Goal: Information Seeking & Learning: Compare options

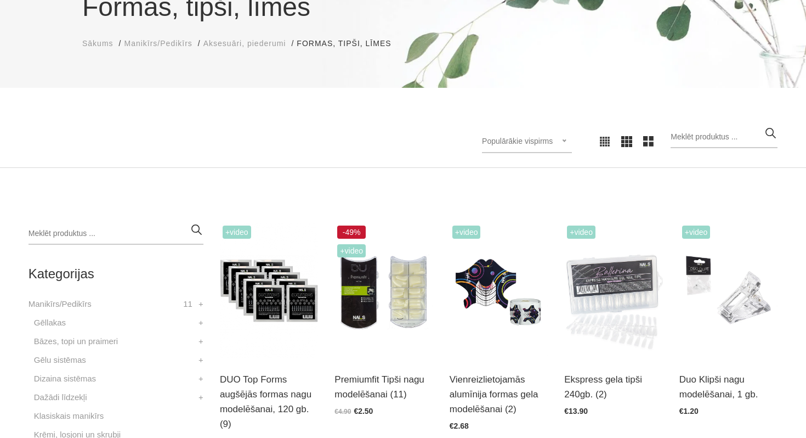
scroll to position [174, 0]
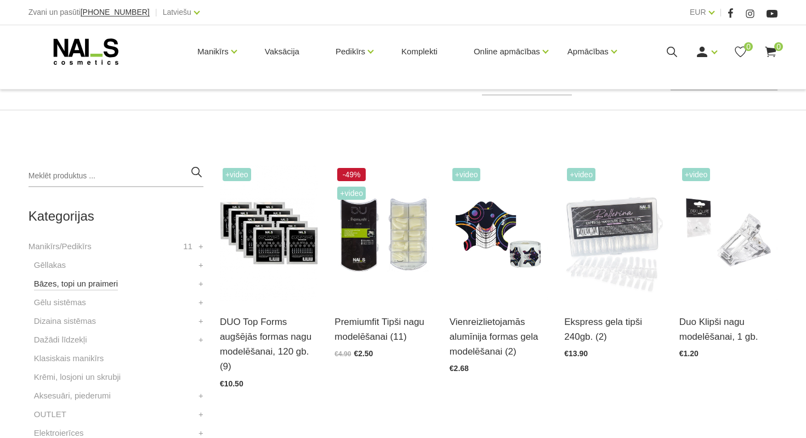
click at [104, 278] on link "Bāzes, topi un praimeri" at bounding box center [76, 283] width 84 height 13
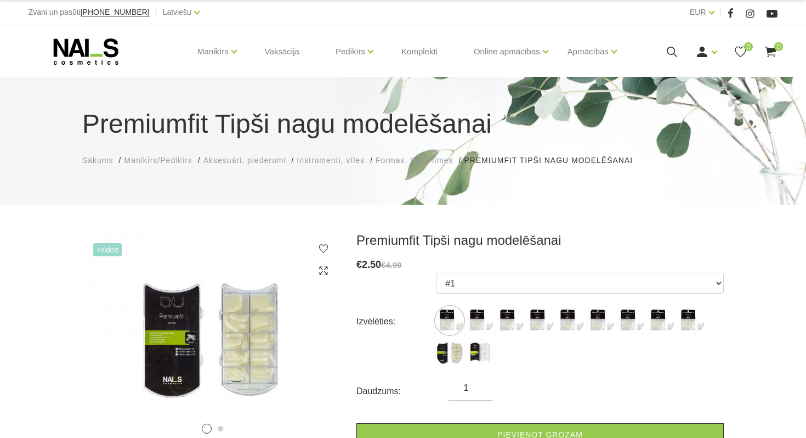
scroll to position [115, 0]
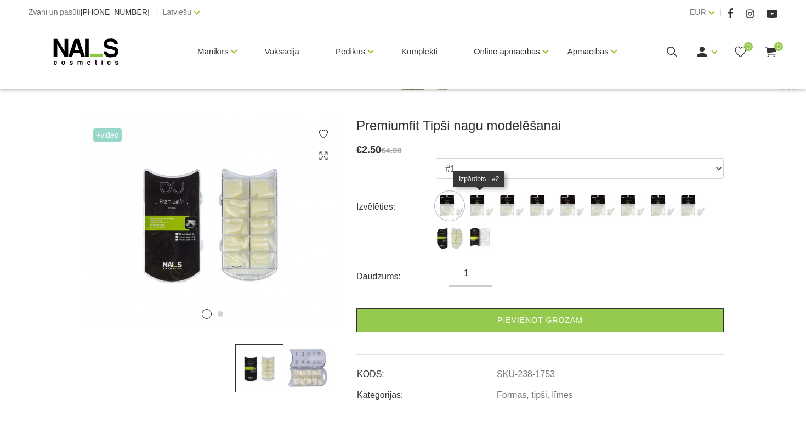
click at [468, 204] on img at bounding box center [479, 205] width 27 height 27
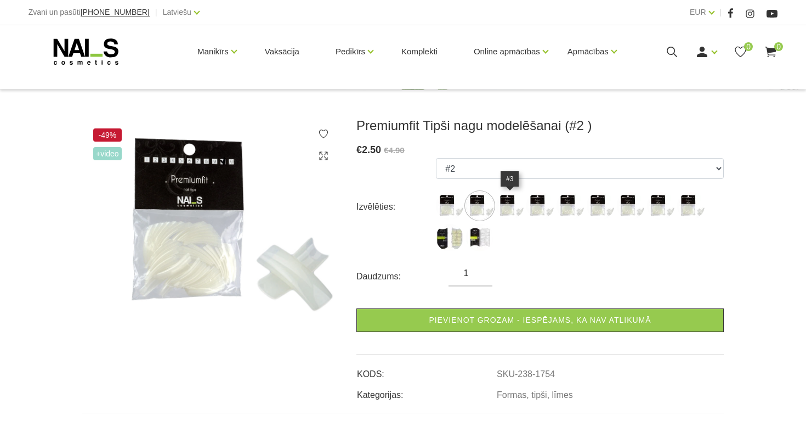
click at [503, 205] on img at bounding box center [509, 205] width 27 height 27
click at [537, 211] on img at bounding box center [539, 205] width 27 height 27
click at [570, 210] on img at bounding box center [570, 205] width 27 height 27
click at [588, 206] on img at bounding box center [600, 205] width 27 height 27
click at [637, 205] on img at bounding box center [630, 205] width 27 height 27
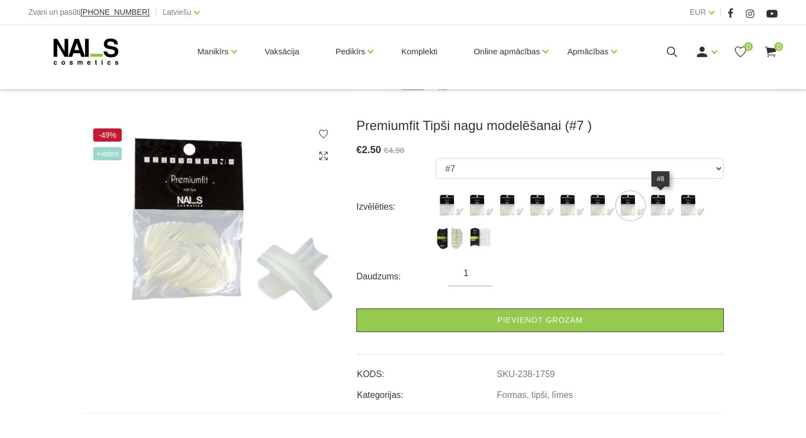
click at [669, 207] on img at bounding box center [660, 205] width 27 height 27
click at [687, 203] on img at bounding box center [690, 205] width 27 height 27
select select "1761"
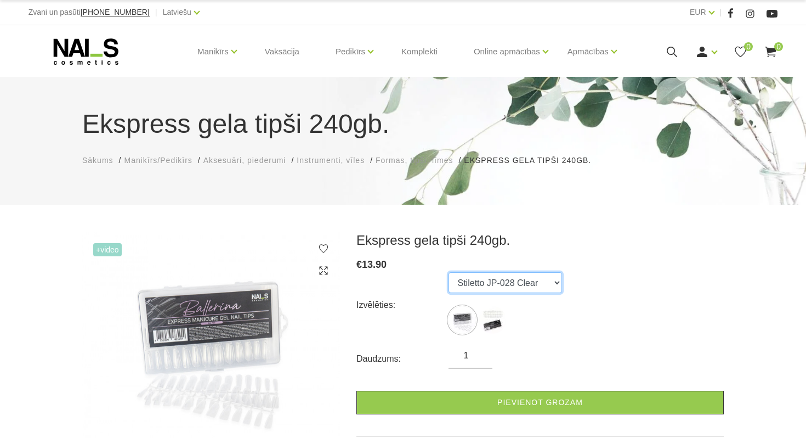
click at [519, 287] on select "Stiletto JP-028 Clear Stiletto JP-028 Natural" at bounding box center [506, 282] width 114 height 21
click at [449, 272] on select "Stiletto JP-028 Clear Stiletto JP-028 Natural" at bounding box center [506, 282] width 114 height 21
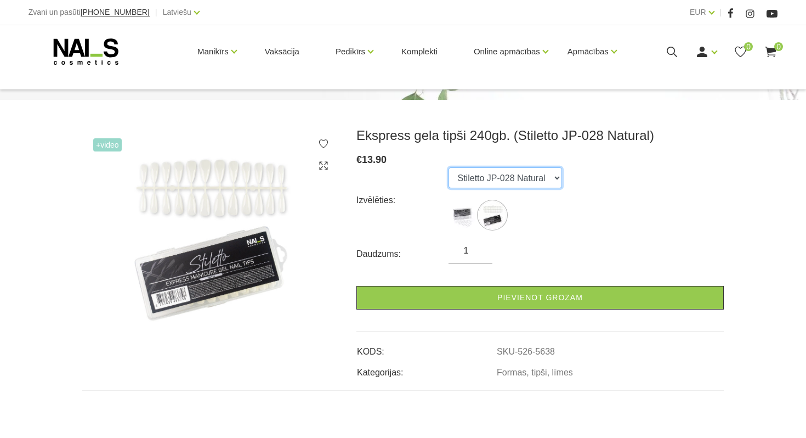
scroll to position [120, 0]
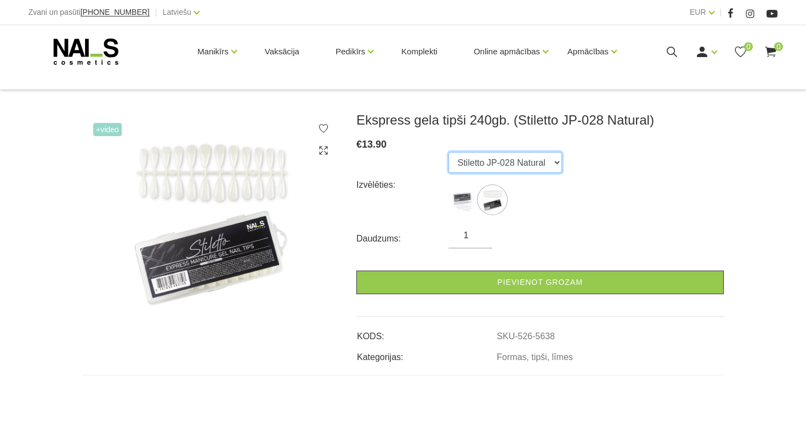
click at [508, 159] on select "Stiletto JP-028 Clear Stiletto JP-028 Natural" at bounding box center [506, 162] width 114 height 21
click at [449, 152] on select "Stiletto JP-028 Clear Stiletto JP-028 Natural" at bounding box center [506, 162] width 114 height 21
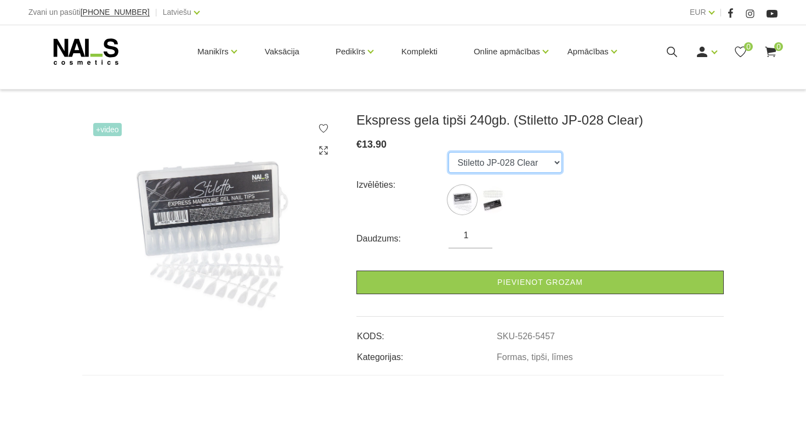
click at [494, 160] on select "Stiletto JP-028 Clear Stiletto JP-028 Natural" at bounding box center [506, 162] width 114 height 21
click at [449, 152] on select "Stiletto JP-028 Clear Stiletto JP-028 Natural" at bounding box center [506, 162] width 114 height 21
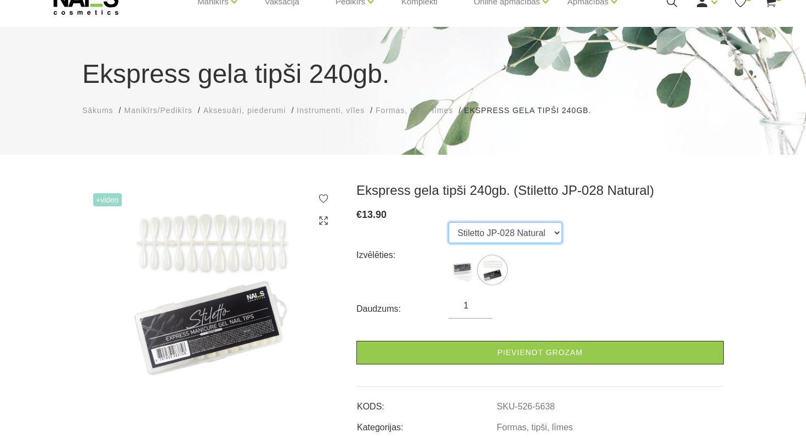
scroll to position [65, 0]
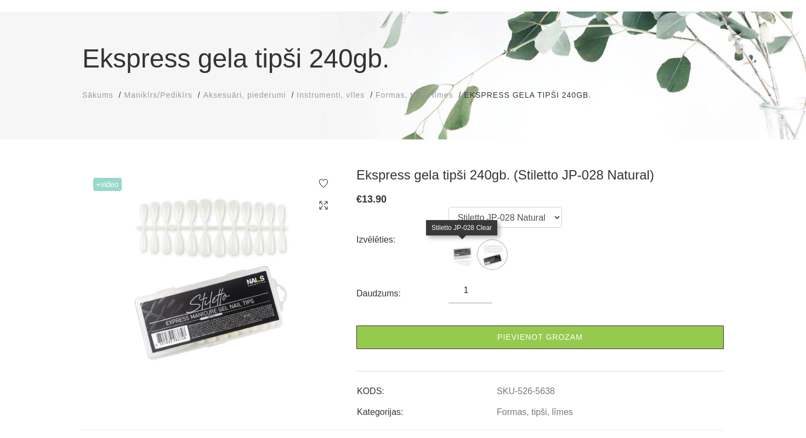
click at [468, 247] on img at bounding box center [462, 254] width 27 height 27
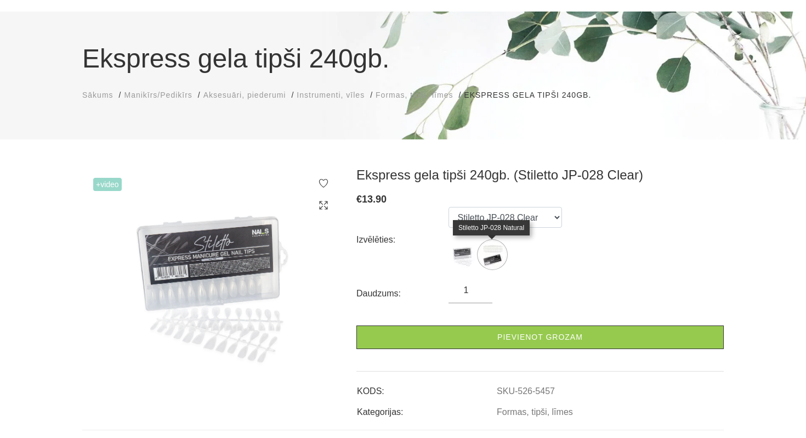
click at [492, 251] on img at bounding box center [492, 254] width 27 height 27
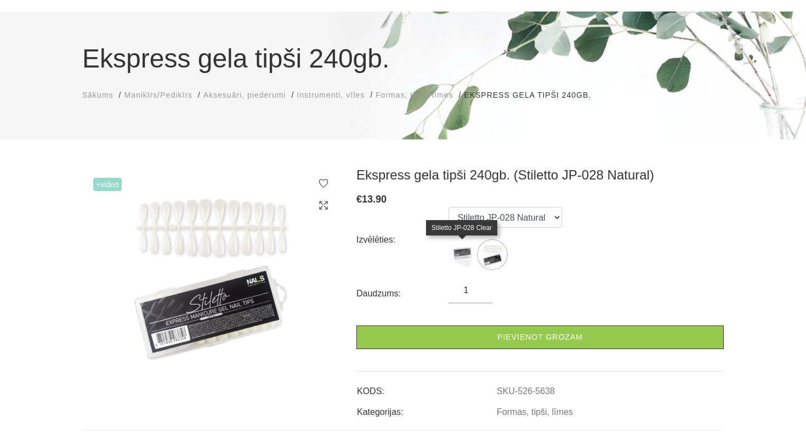
click at [466, 260] on img at bounding box center [462, 254] width 27 height 27
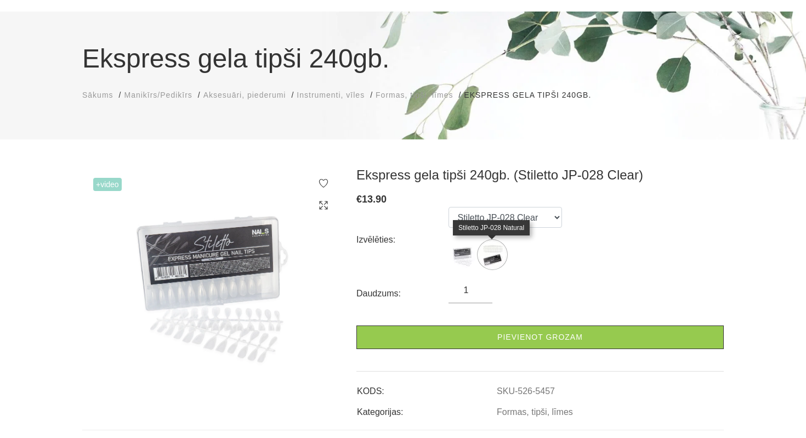
click at [497, 251] on img at bounding box center [492, 254] width 27 height 27
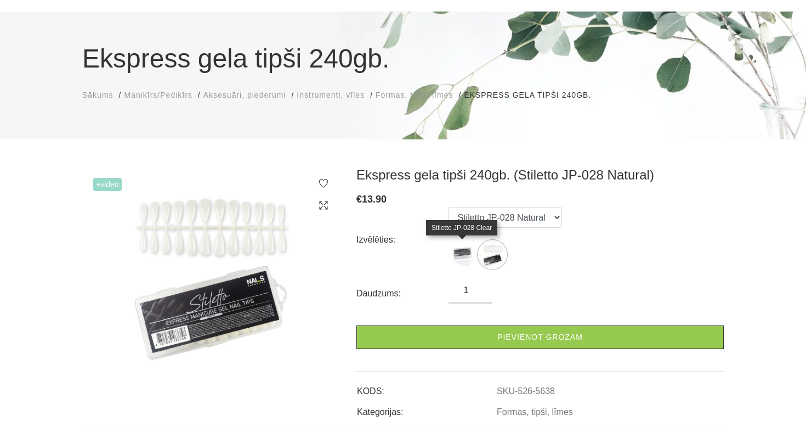
click at [455, 248] on img at bounding box center [462, 254] width 27 height 27
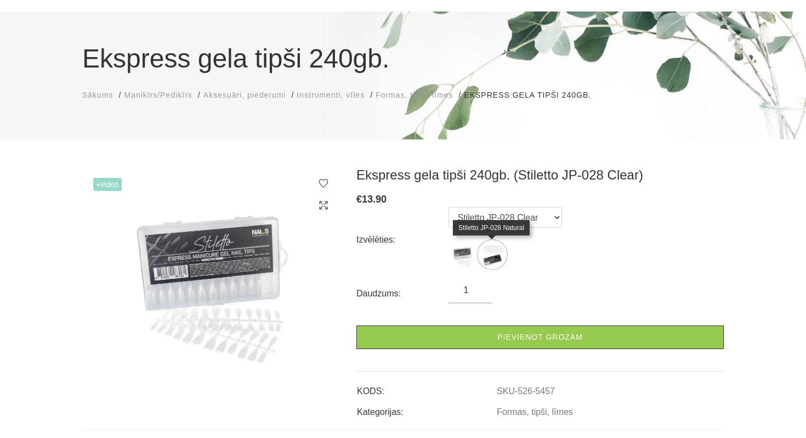
click at [486, 251] on img at bounding box center [492, 254] width 27 height 27
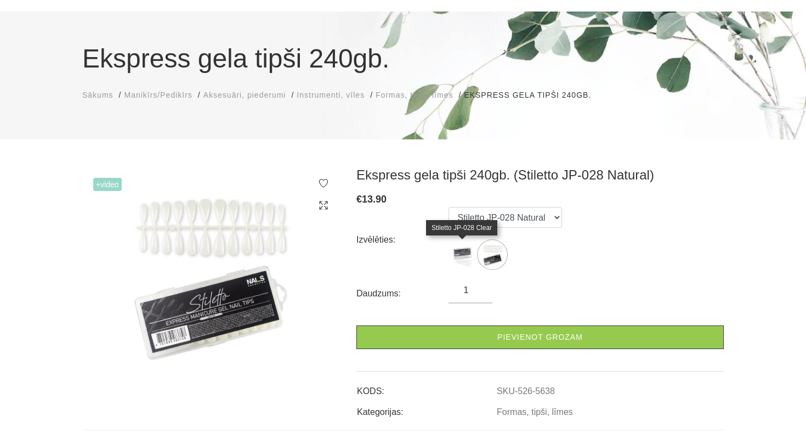
click at [457, 256] on img at bounding box center [462, 254] width 27 height 27
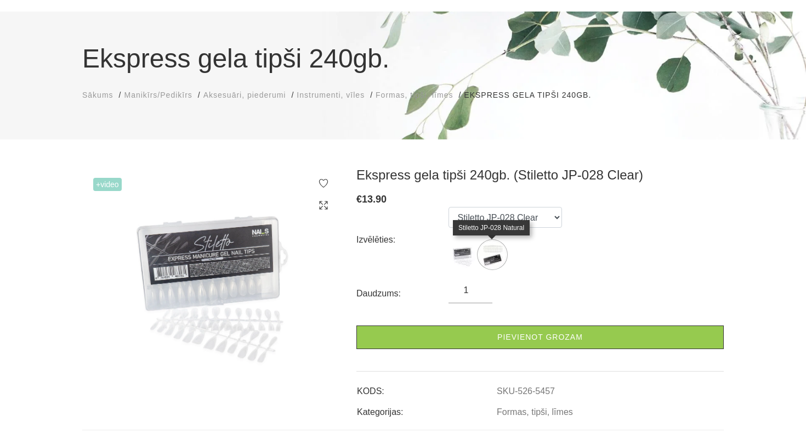
click at [485, 255] on img at bounding box center [492, 254] width 27 height 27
select select "5638"
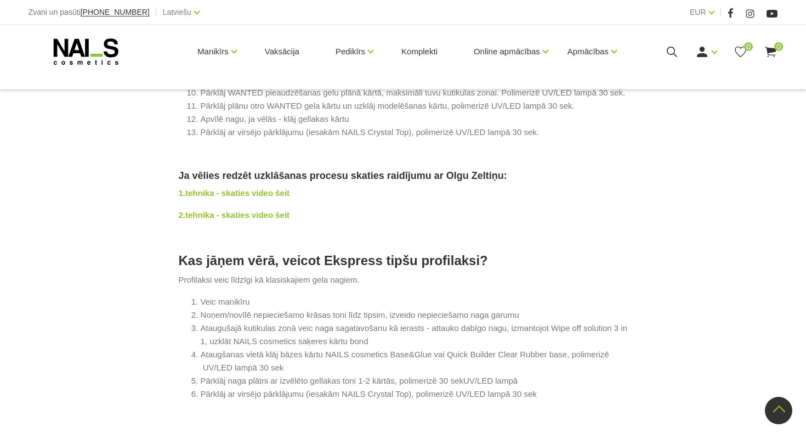
scroll to position [1117, 0]
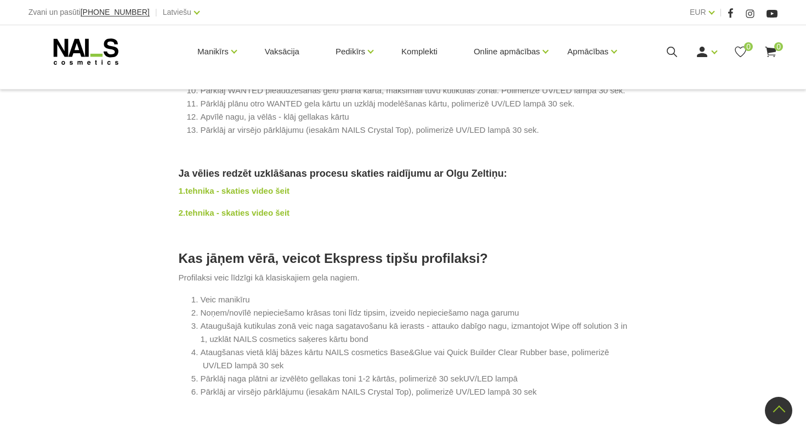
click at [260, 195] on strong "1.tehnika - skaties video šeit" at bounding box center [234, 190] width 111 height 9
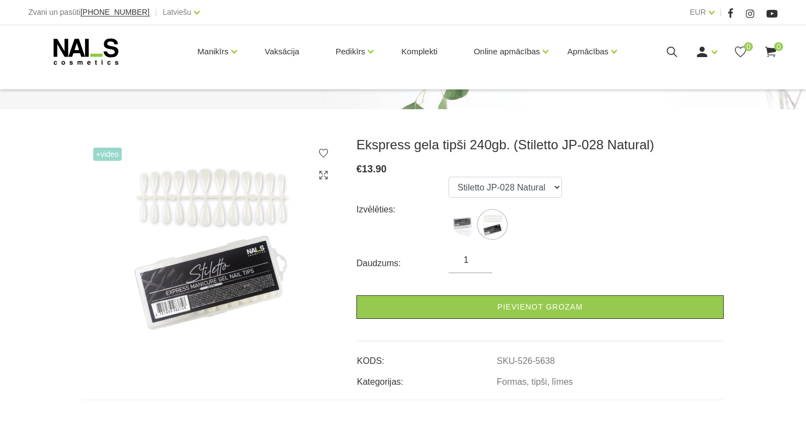
scroll to position [118, 0]
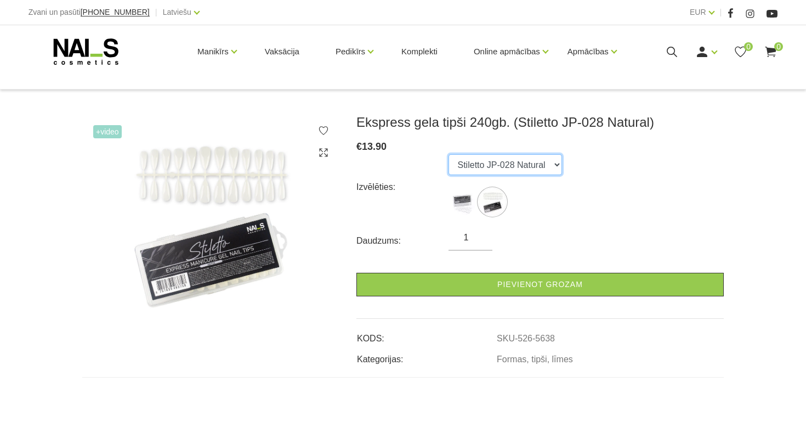
click at [487, 160] on select "Stiletto JP-028 Clear Stiletto JP-028 Natural" at bounding box center [506, 164] width 114 height 21
click at [449, 154] on select "Stiletto JP-028 Clear Stiletto JP-028 Natural" at bounding box center [506, 164] width 114 height 21
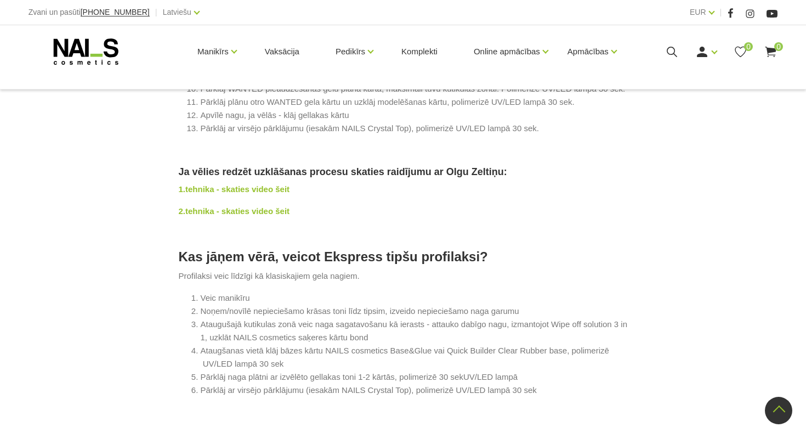
scroll to position [1347, 0]
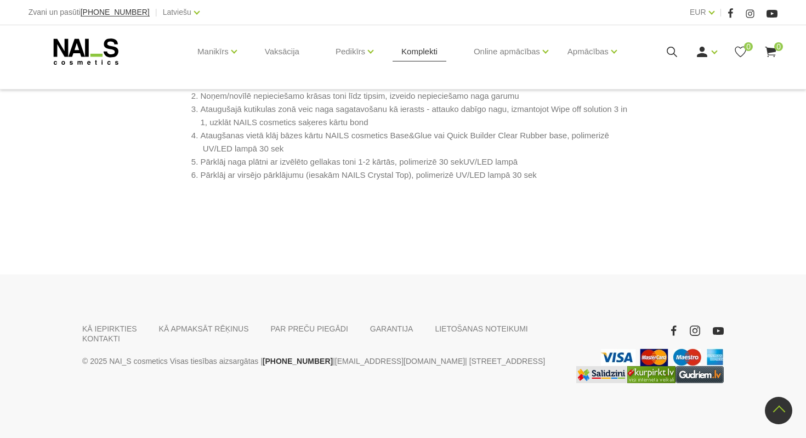
drag, startPoint x: 106, startPoint y: 340, endPoint x: 443, endPoint y: 30, distance: 457.6
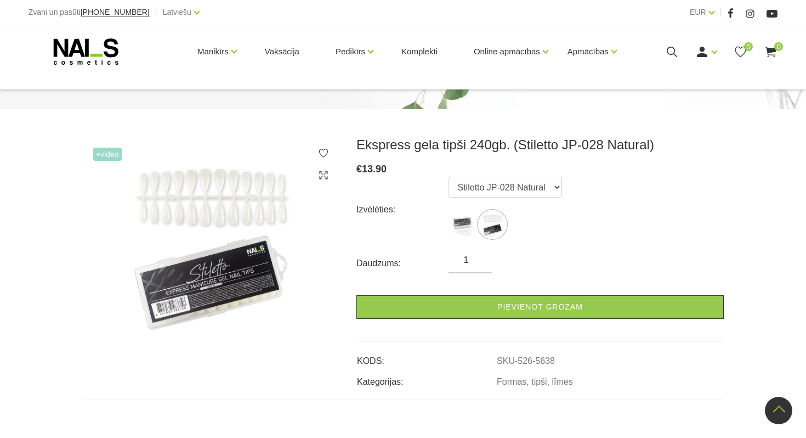
scroll to position [0, 0]
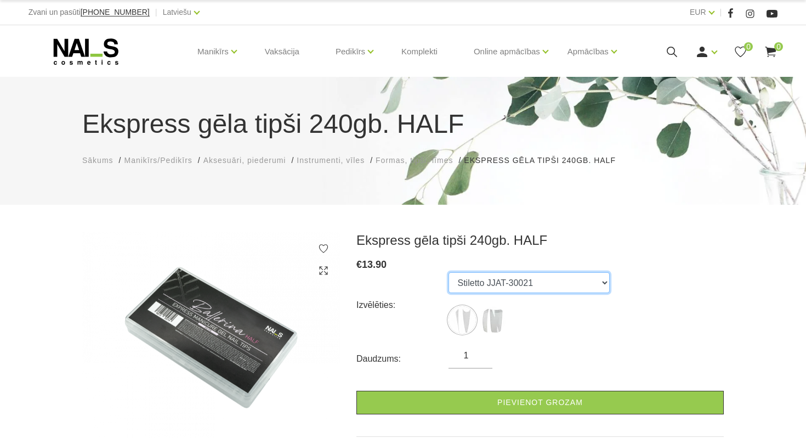
click at [517, 282] on select "Stiletto JJAT-30021 Square HALF- Natural-JJAT 33011" at bounding box center [529, 282] width 161 height 21
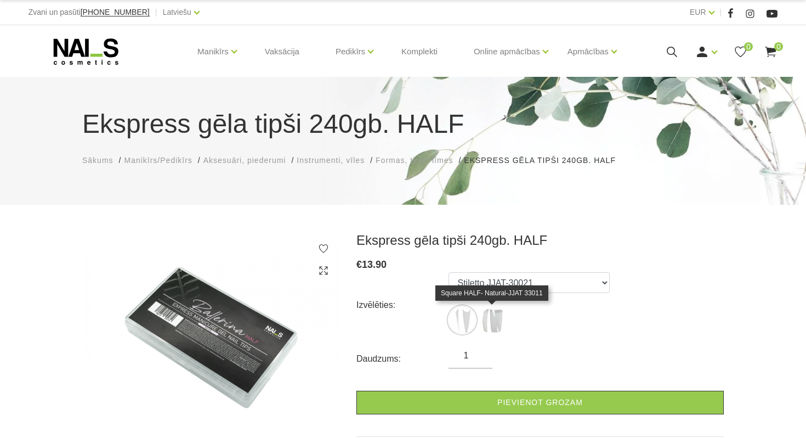
click at [484, 320] on img at bounding box center [492, 319] width 27 height 27
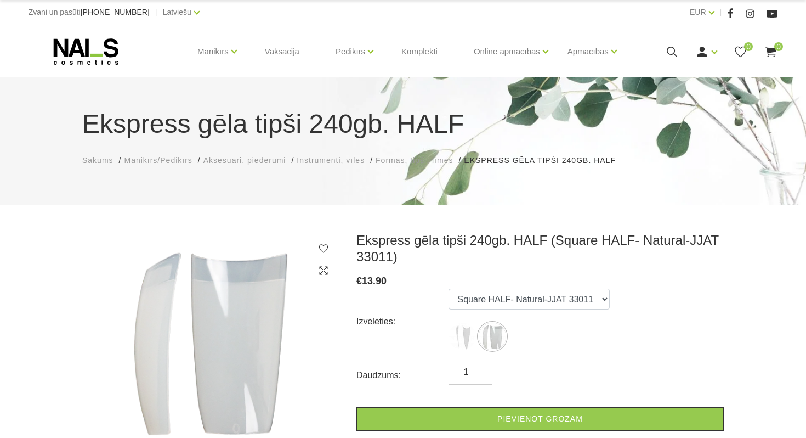
scroll to position [59, 0]
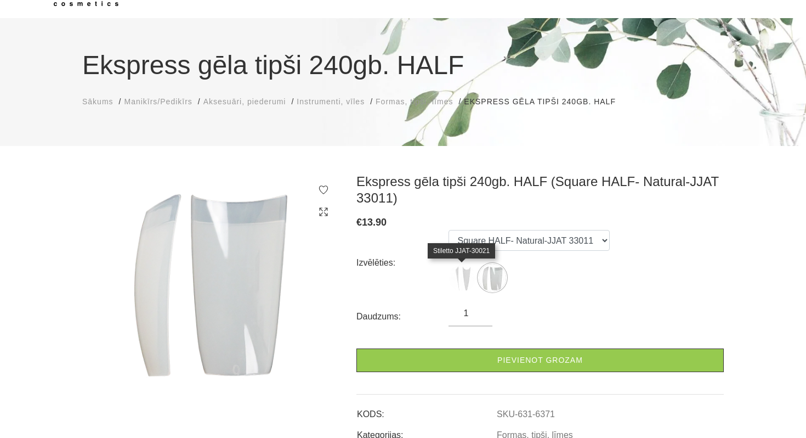
click at [468, 282] on img at bounding box center [462, 277] width 27 height 27
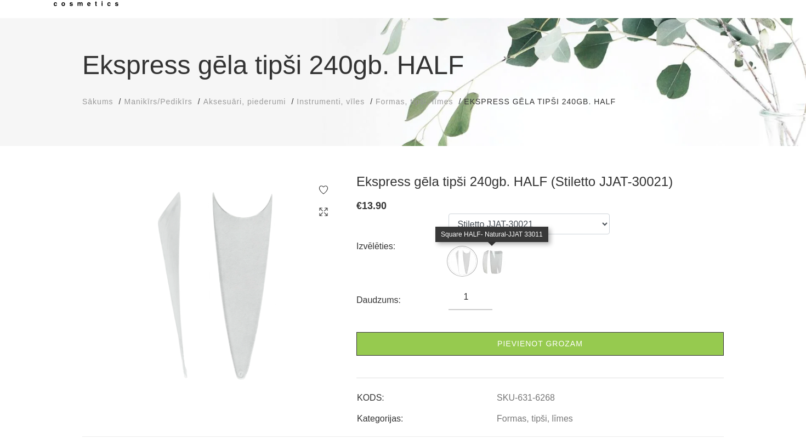
click at [491, 257] on img at bounding box center [492, 260] width 27 height 27
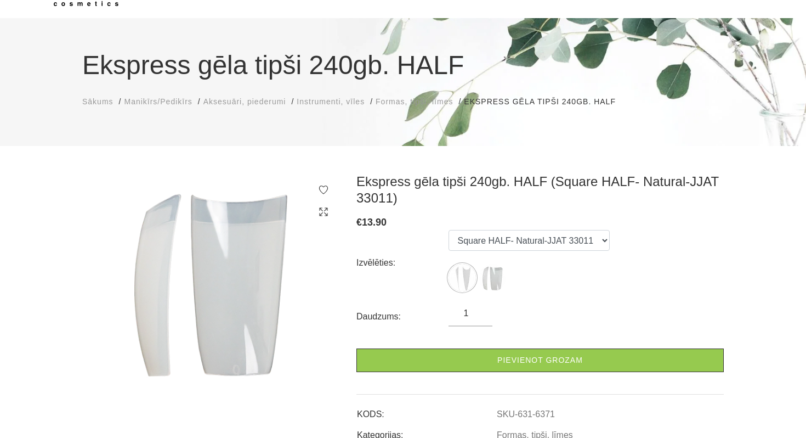
click at [466, 260] on ul "Stiletto JJAT-30021 Square HALF- Natural-JJAT 33011" at bounding box center [529, 263] width 161 height 66
click at [466, 267] on img at bounding box center [462, 277] width 27 height 27
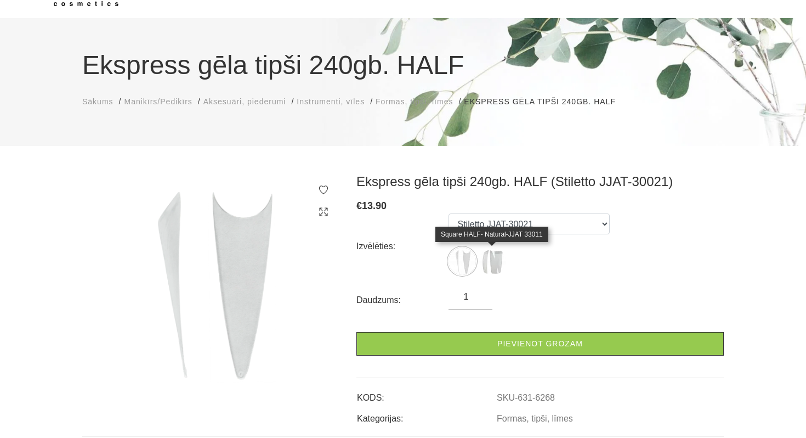
click at [500, 266] on img at bounding box center [492, 260] width 27 height 27
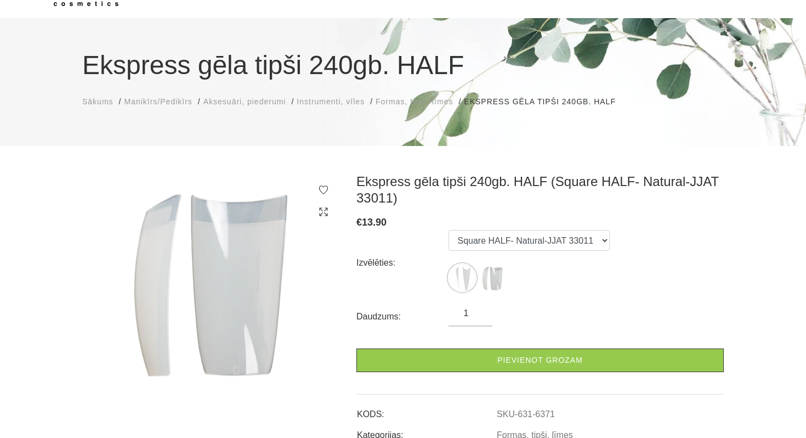
click at [465, 263] on ul "Stiletto JJAT-30021 Square HALF- Natural-JJAT 33011" at bounding box center [529, 263] width 161 height 66
click at [465, 270] on img at bounding box center [462, 277] width 27 height 27
select select "6268"
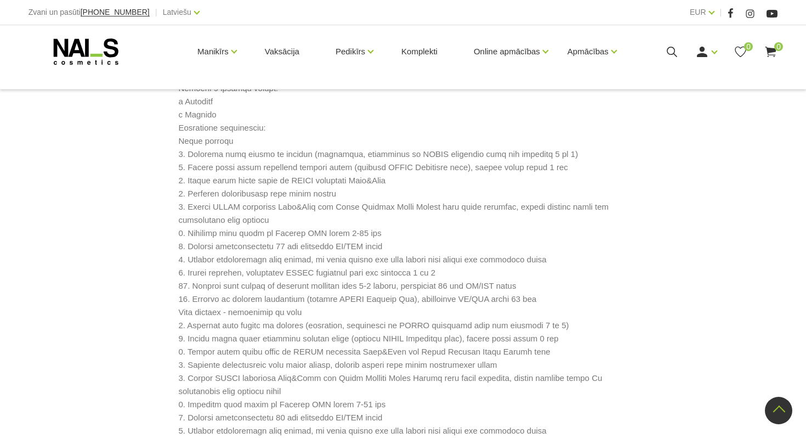
scroll to position [585, 0]
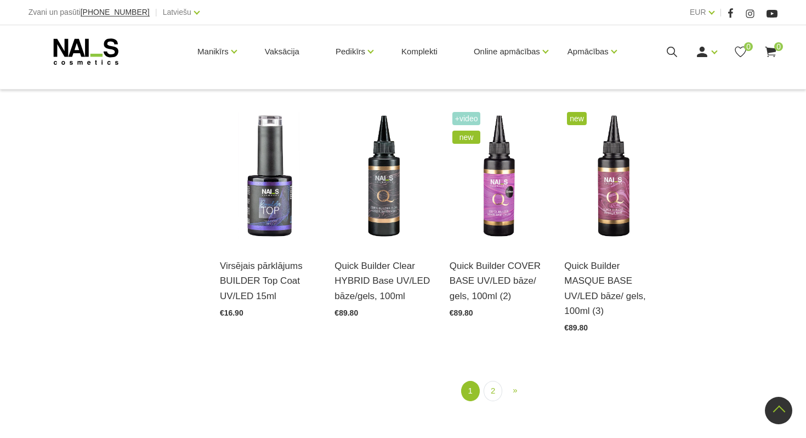
scroll to position [1189, 0]
click at [493, 393] on link "2" at bounding box center [493, 391] width 19 height 20
